Goal: Information Seeking & Learning: Learn about a topic

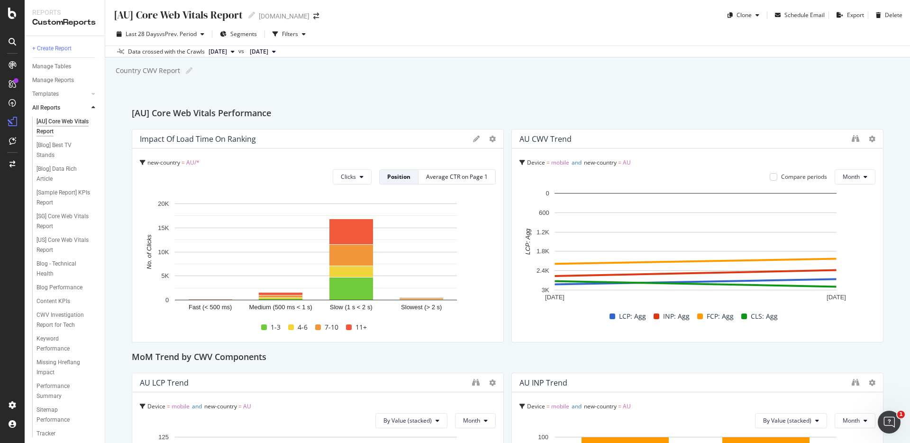
scroll to position [911, 0]
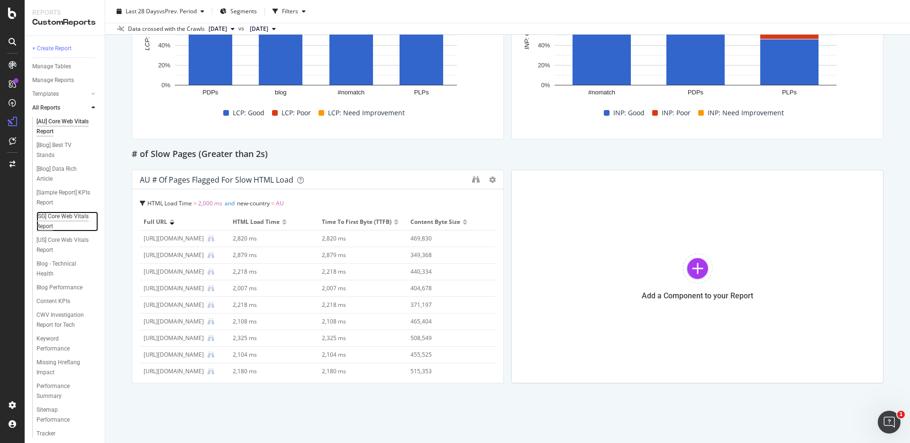
click at [53, 224] on div "[SG] Core Web Vitals Report" at bounding box center [63, 221] width 54 height 20
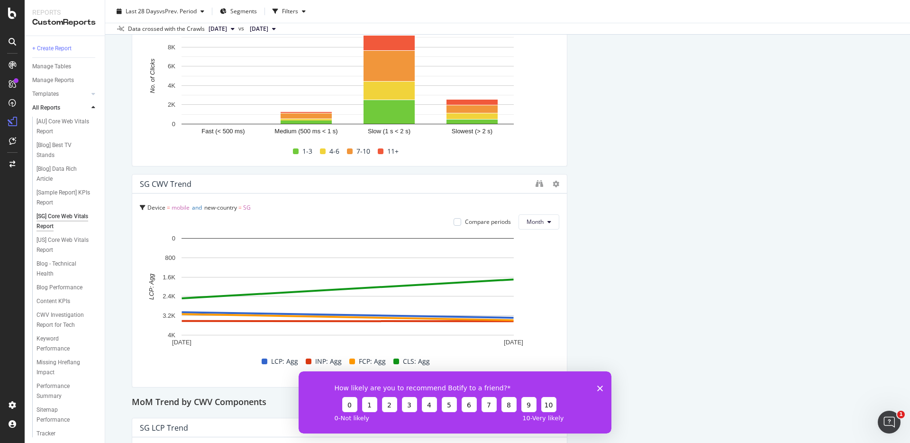
scroll to position [205, 0]
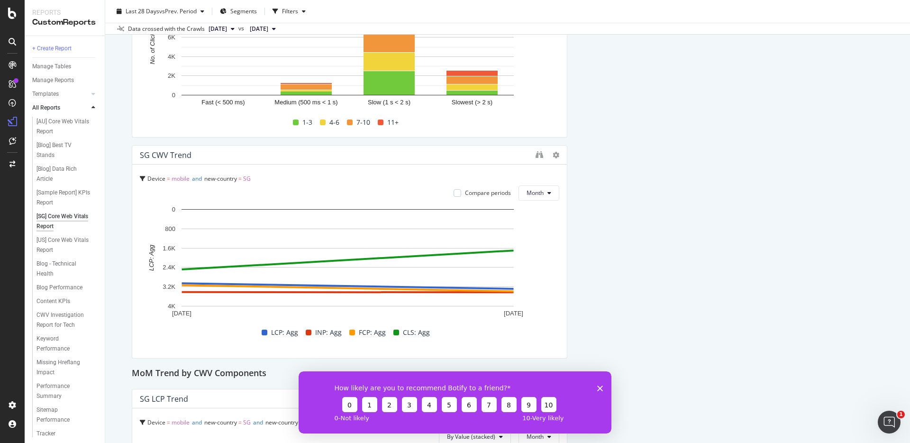
click at [603, 387] on div "How likely are you to recommend Botify to a friend? 0 1 2 3 4 5 6 7 8 9 10 0 - …" at bounding box center [455, 402] width 313 height 62
click at [597, 387] on icon "Close survey" at bounding box center [600, 388] width 6 height 6
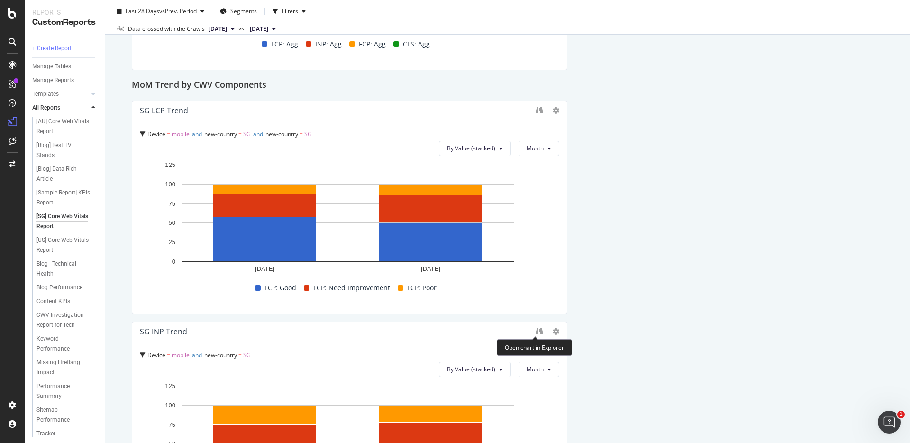
scroll to position [504, 0]
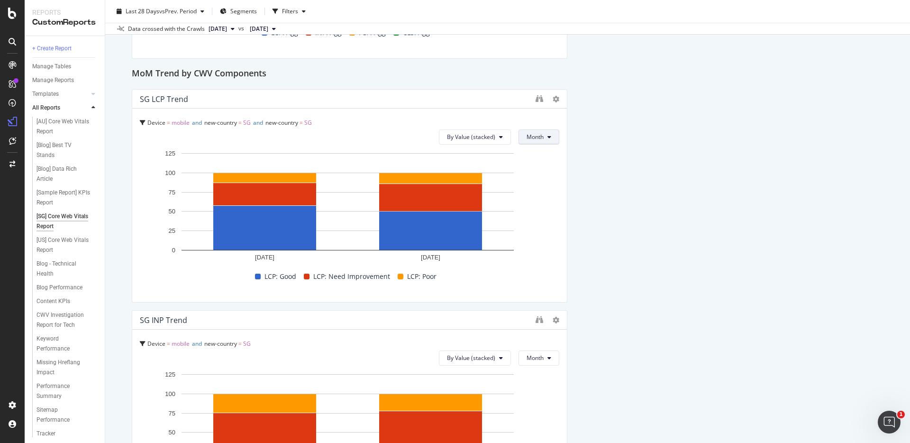
click at [532, 138] on span "Month" at bounding box center [534, 137] width 17 height 8
click at [535, 184] on div "Month" at bounding box center [531, 191] width 34 height 14
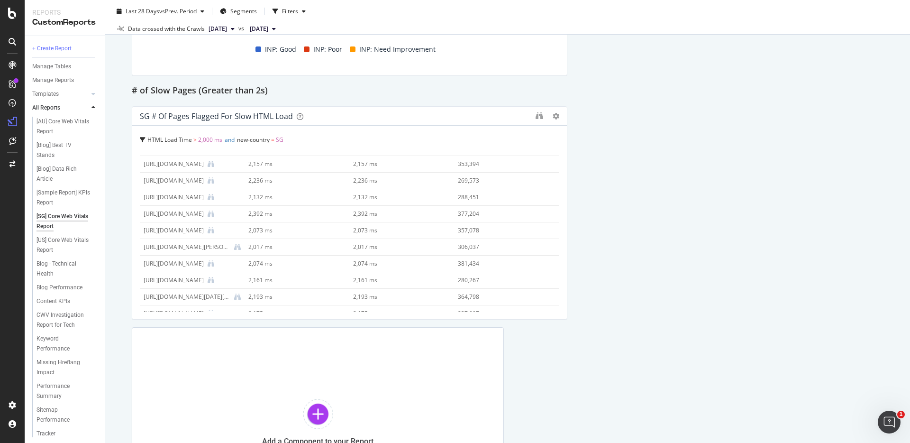
scroll to position [685, 0]
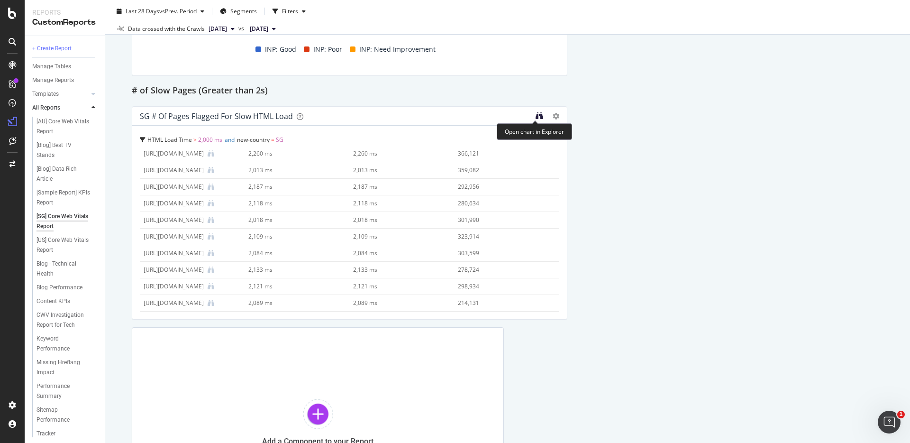
click at [537, 115] on icon "binoculars" at bounding box center [539, 116] width 8 height 8
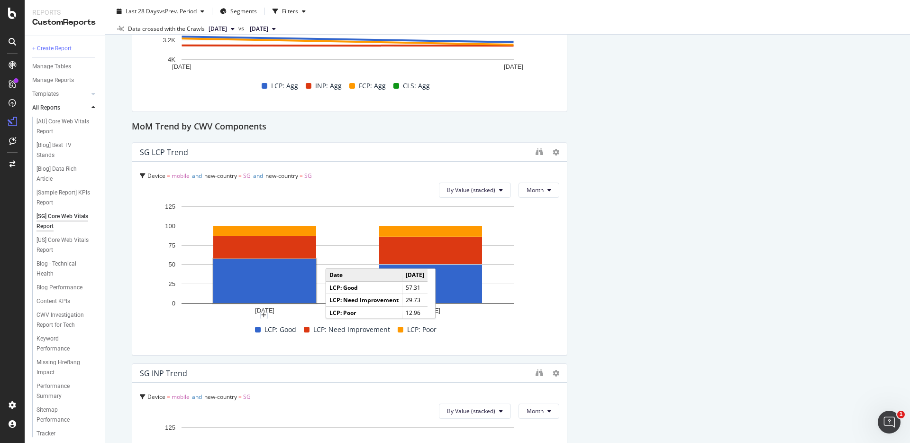
scroll to position [345, 0]
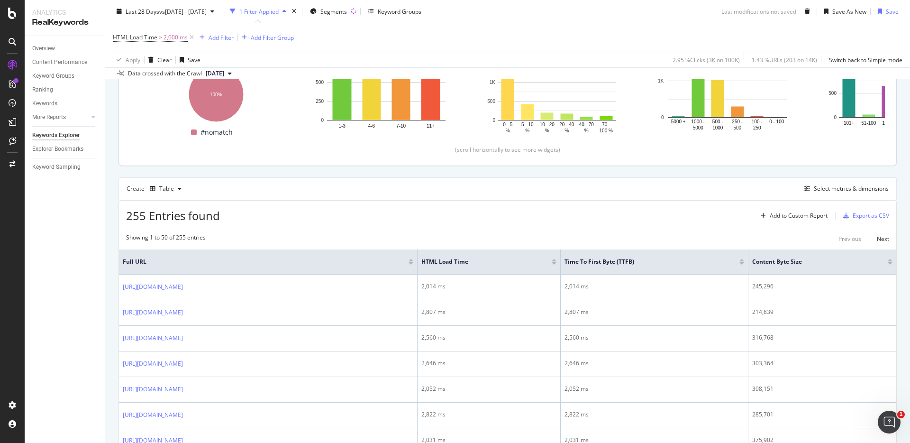
scroll to position [214, 0]
